Goal: Task Accomplishment & Management: Use online tool/utility

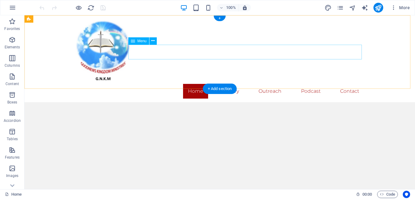
click at [223, 84] on nav "Home Gallery Outreach Podcast Contact" at bounding box center [219, 91] width 289 height 15
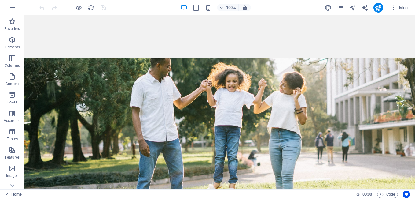
scroll to position [131, 0]
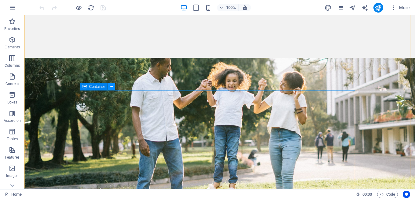
click at [113, 86] on button at bounding box center [111, 86] width 7 height 7
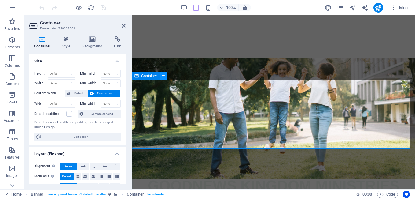
click at [164, 76] on icon at bounding box center [163, 76] width 3 height 6
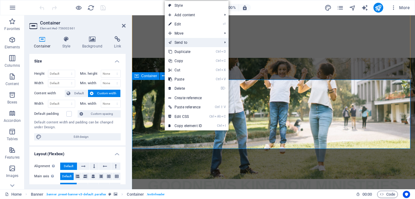
drag, startPoint x: 163, startPoint y: 76, endPoint x: 180, endPoint y: 39, distance: 41.2
click at [180, 39] on body "gnkm.org Home Favorites Elements Columns Content Boxes Accordion Tables Feature…" at bounding box center [207, 99] width 415 height 199
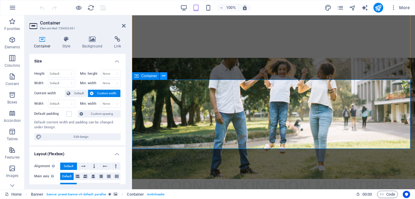
click at [163, 74] on icon at bounding box center [163, 76] width 3 height 6
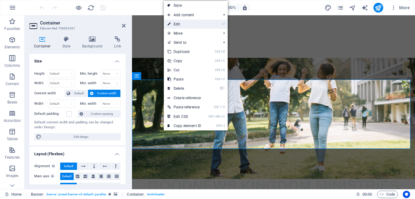
click at [212, 24] on li "⏎ Edit" at bounding box center [196, 24] width 64 height 9
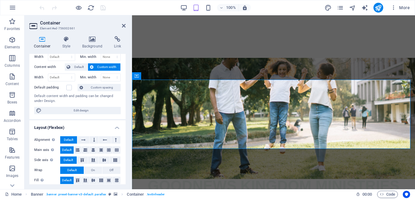
scroll to position [0, 0]
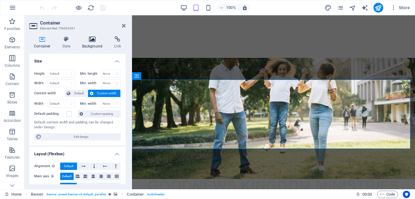
click at [89, 44] on h4 "Background" at bounding box center [94, 42] width 32 height 13
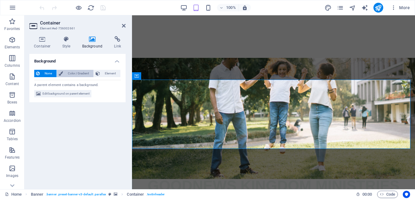
click at [71, 73] on span "Color / Gradient" at bounding box center [78, 73] width 27 height 7
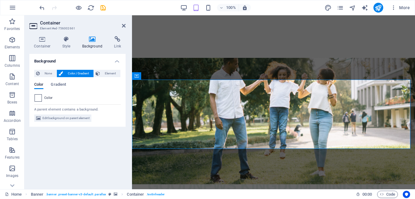
click at [38, 97] on span at bounding box center [38, 97] width 7 height 7
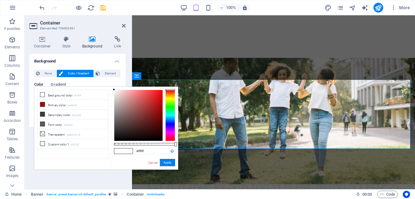
click at [171, 116] on div at bounding box center [170, 115] width 10 height 51
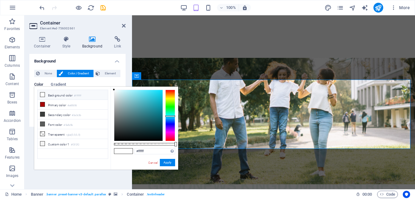
type input "#17c7e0"
click at [157, 96] on div at bounding box center [138, 115] width 48 height 51
click at [165, 160] on button "Apply" at bounding box center [167, 162] width 15 height 7
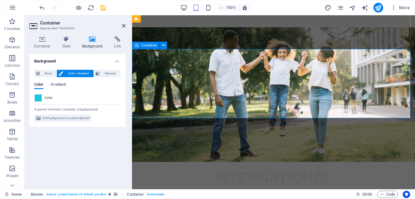
scroll to position [131, 0]
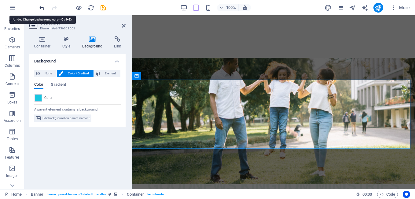
click at [41, 9] on icon "undo" at bounding box center [42, 7] width 7 height 7
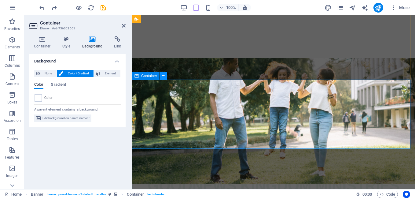
click at [164, 75] on icon at bounding box center [163, 76] width 3 height 6
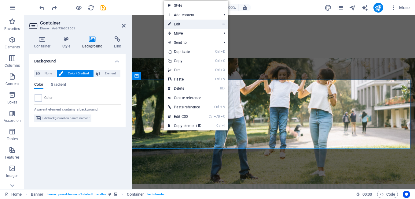
click at [177, 25] on link "⏎ Edit" at bounding box center [184, 24] width 41 height 9
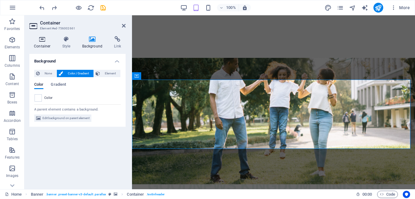
click at [39, 46] on h4 "Container" at bounding box center [43, 42] width 28 height 13
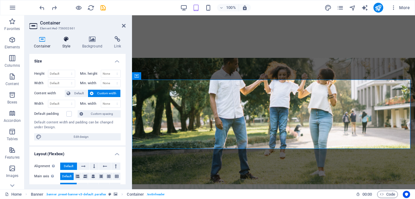
click at [69, 44] on h4 "Style" at bounding box center [68, 42] width 20 height 13
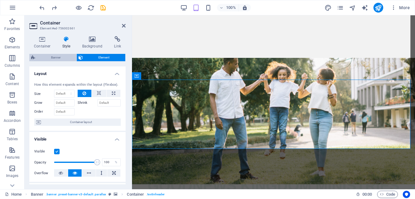
click at [59, 56] on span "Banner" at bounding box center [56, 57] width 38 height 7
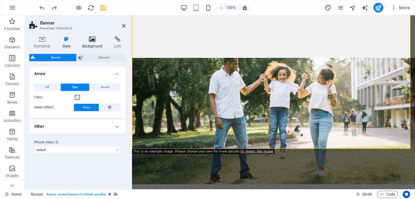
click at [96, 44] on h4 "Background" at bounding box center [94, 42] width 32 height 13
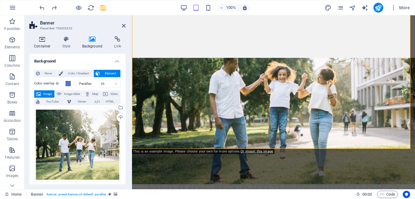
click at [50, 46] on h4 "Container" at bounding box center [43, 42] width 28 height 13
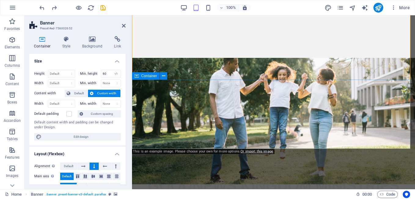
click at [163, 76] on icon at bounding box center [163, 76] width 3 height 6
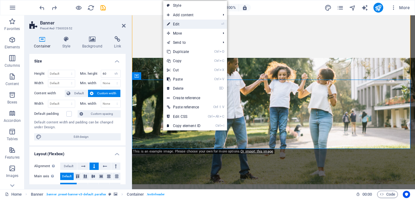
click at [178, 24] on link "⏎ Edit" at bounding box center [183, 24] width 41 height 9
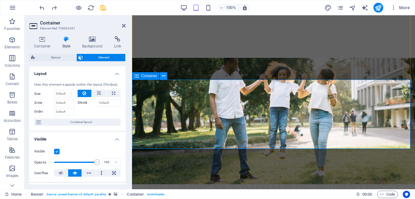
click at [165, 75] on icon at bounding box center [163, 76] width 3 height 6
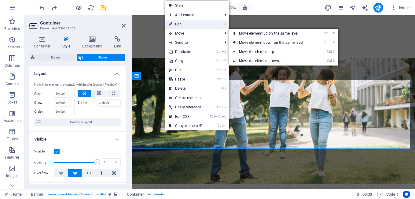
click at [189, 24] on link "⏎ Edit" at bounding box center [185, 24] width 41 height 9
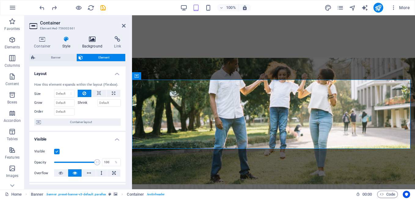
click at [95, 42] on icon at bounding box center [93, 39] width 30 height 6
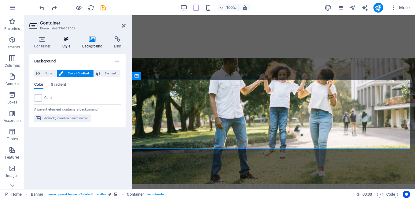
click at [63, 45] on h4 "Style" at bounding box center [68, 42] width 20 height 13
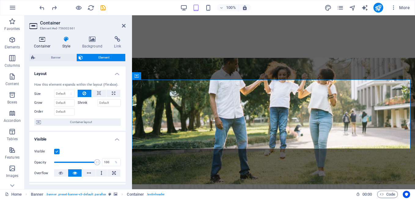
click at [47, 45] on h4 "Container" at bounding box center [43, 42] width 28 height 13
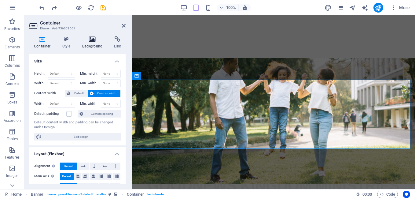
click at [90, 46] on h4 "Background" at bounding box center [94, 42] width 32 height 13
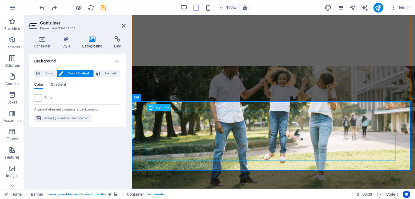
scroll to position [101, 0]
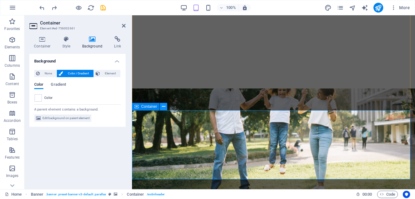
click at [162, 107] on icon at bounding box center [163, 106] width 3 height 6
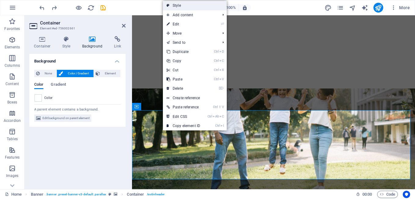
click at [177, 5] on link "Style" at bounding box center [195, 5] width 64 height 9
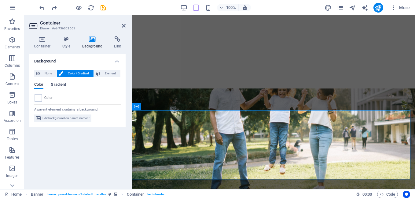
click at [54, 83] on span "Gradient" at bounding box center [58, 85] width 15 height 9
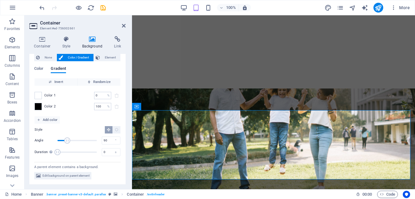
scroll to position [0, 0]
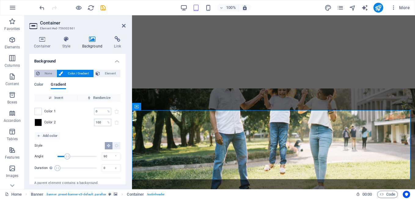
click at [49, 72] on span "None" at bounding box center [48, 73] width 13 height 7
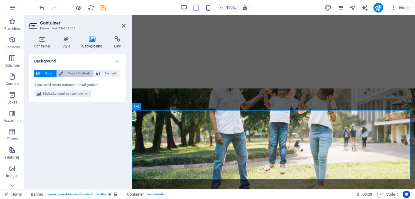
click at [71, 73] on span "Color / Gradient" at bounding box center [78, 73] width 27 height 7
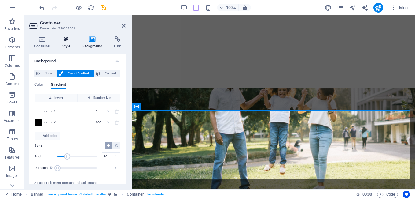
click at [67, 45] on h4 "Style" at bounding box center [68, 42] width 20 height 13
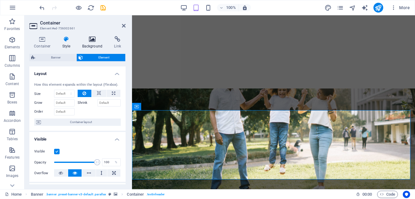
click at [95, 43] on h4 "Background" at bounding box center [94, 42] width 32 height 13
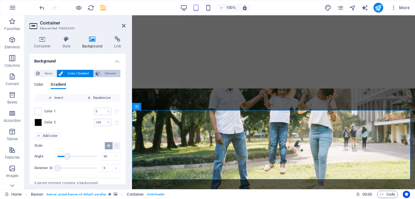
click at [102, 72] on span "Element" at bounding box center [110, 73] width 17 height 7
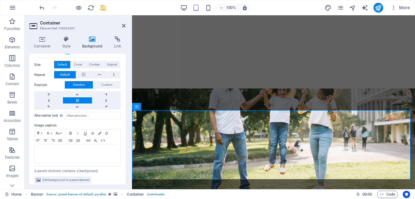
scroll to position [126, 0]
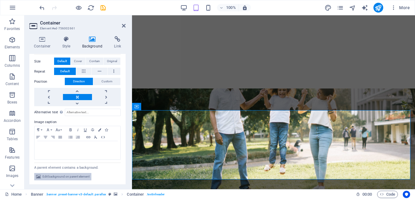
click at [73, 175] on span "Edit background on parent element" at bounding box center [65, 176] width 47 height 7
select select "%"
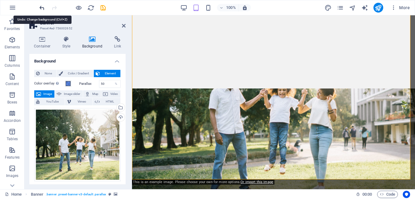
click at [39, 7] on icon "undo" at bounding box center [42, 7] width 7 height 7
click at [41, 8] on icon "undo" at bounding box center [42, 7] width 7 height 7
click at [40, 5] on icon "undo" at bounding box center [42, 7] width 7 height 7
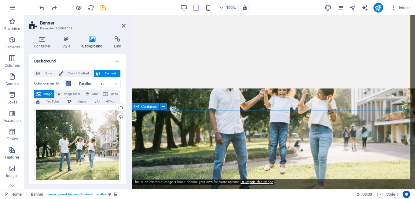
drag, startPoint x: 193, startPoint y: 127, endPoint x: 298, endPoint y: 126, distance: 105.7
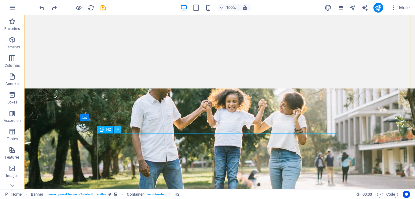
click at [118, 129] on icon at bounding box center [117, 129] width 3 height 6
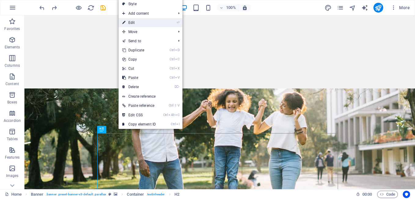
drag, startPoint x: 135, startPoint y: 24, endPoint x: 2, endPoint y: 10, distance: 134.2
click at [135, 24] on link "⏎ Edit" at bounding box center [139, 22] width 41 height 9
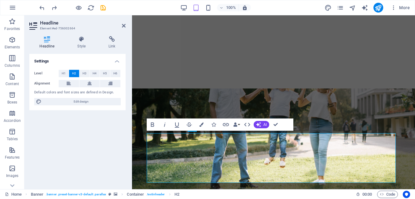
scroll to position [90, 0]
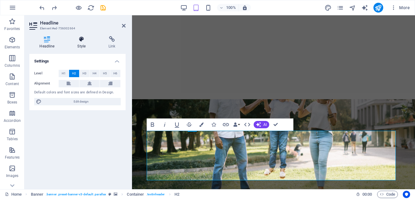
click at [82, 45] on h4 "Style" at bounding box center [82, 42] width 31 height 13
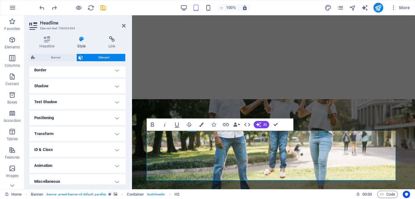
scroll to position [141, 0]
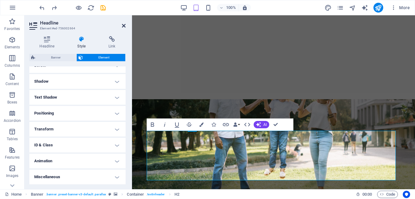
click at [124, 27] on icon at bounding box center [124, 25] width 4 height 5
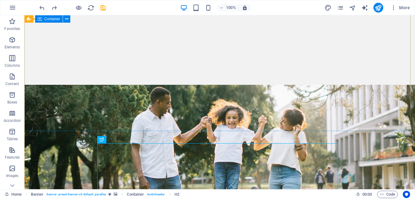
scroll to position [151, 0]
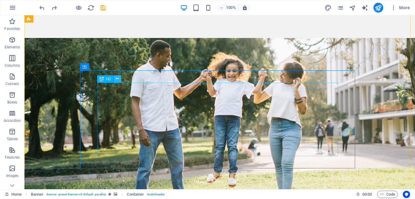
click at [116, 79] on icon at bounding box center [117, 78] width 3 height 6
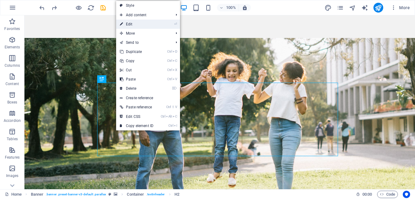
click at [131, 23] on link "⏎ Edit" at bounding box center [136, 24] width 41 height 9
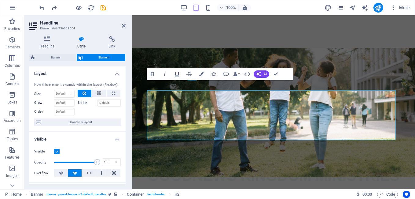
scroll to position [140, 0]
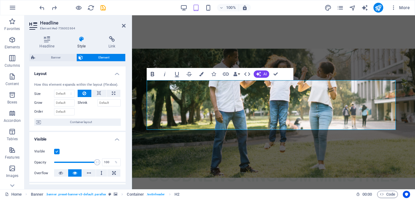
click at [152, 74] on icon "button" at bounding box center [152, 74] width 3 height 4
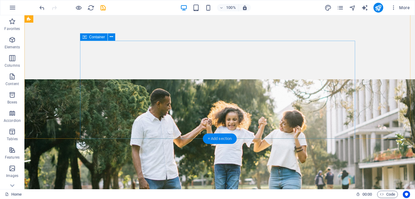
scroll to position [183, 0]
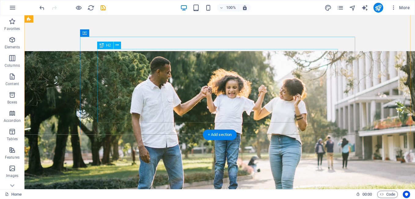
scroll to position [195, 0]
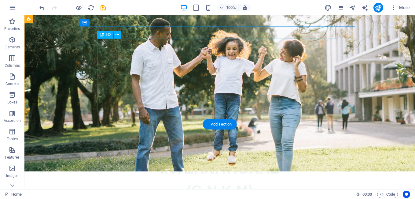
drag, startPoint x: 258, startPoint y: 62, endPoint x: 149, endPoint y: 64, distance: 109.1
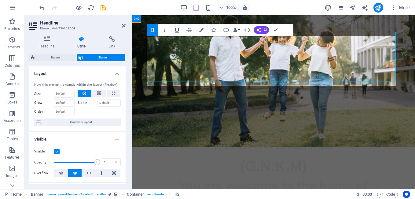
scroll to position [184, 0]
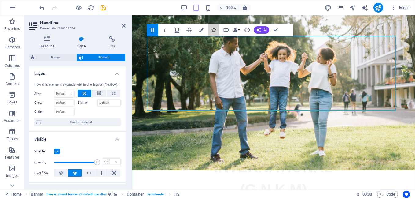
drag, startPoint x: 210, startPoint y: 24, endPoint x: 149, endPoint y: 7, distance: 62.8
click at [149, 15] on section "Favorites Elements Columns Content Boxes Accordion Tables Features Images Slide…" at bounding box center [207, 102] width 415 height 174
click at [41, 7] on icon "undo" at bounding box center [42, 7] width 7 height 7
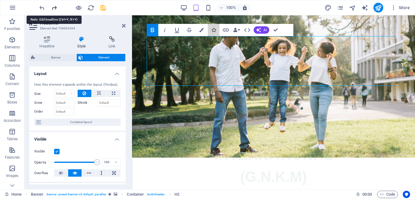
click at [52, 6] on icon "redo" at bounding box center [54, 7] width 7 height 7
click at [52, 6] on div at bounding box center [72, 8] width 68 height 10
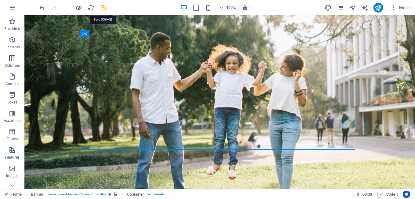
click at [104, 7] on icon "save" at bounding box center [103, 7] width 7 height 7
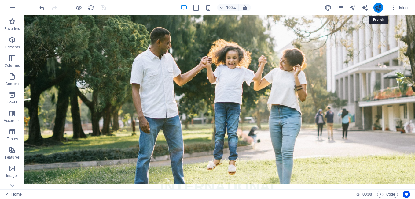
click at [379, 7] on icon "publish" at bounding box center [378, 7] width 7 height 7
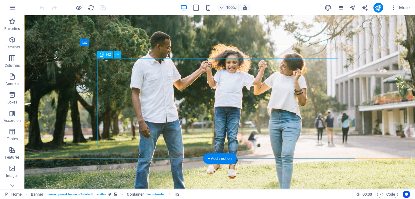
drag, startPoint x: 135, startPoint y: 108, endPoint x: 27, endPoint y: 108, distance: 107.9
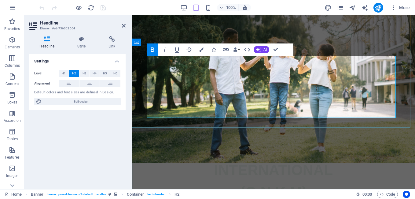
scroll to position [165, 0]
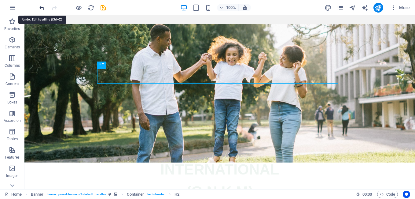
click at [42, 8] on icon "undo" at bounding box center [42, 7] width 7 height 7
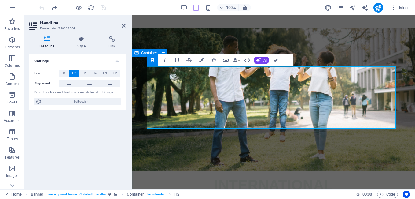
scroll to position [154, 0]
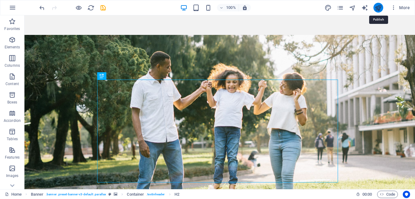
click at [378, 6] on icon "publish" at bounding box center [378, 7] width 7 height 7
